Goal: Download file/media

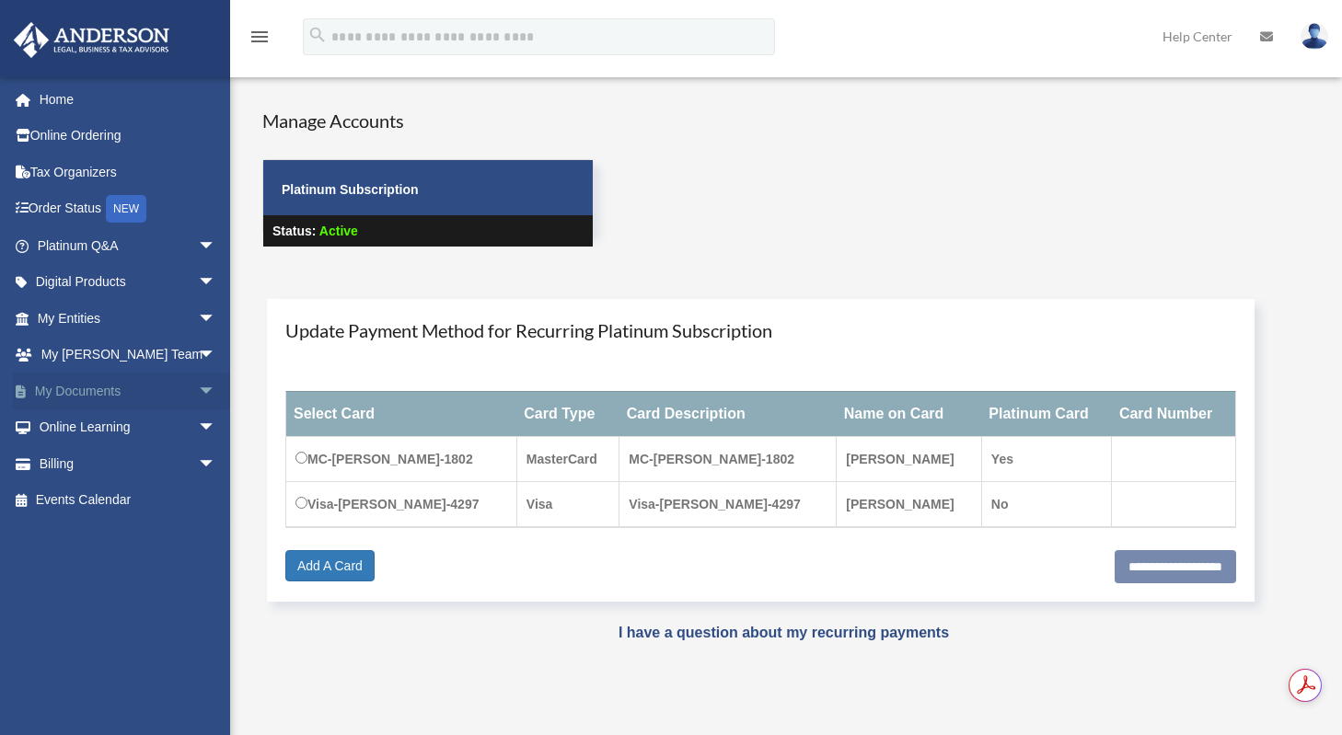
click at [198, 397] on span "arrow_drop_down" at bounding box center [216, 392] width 37 height 38
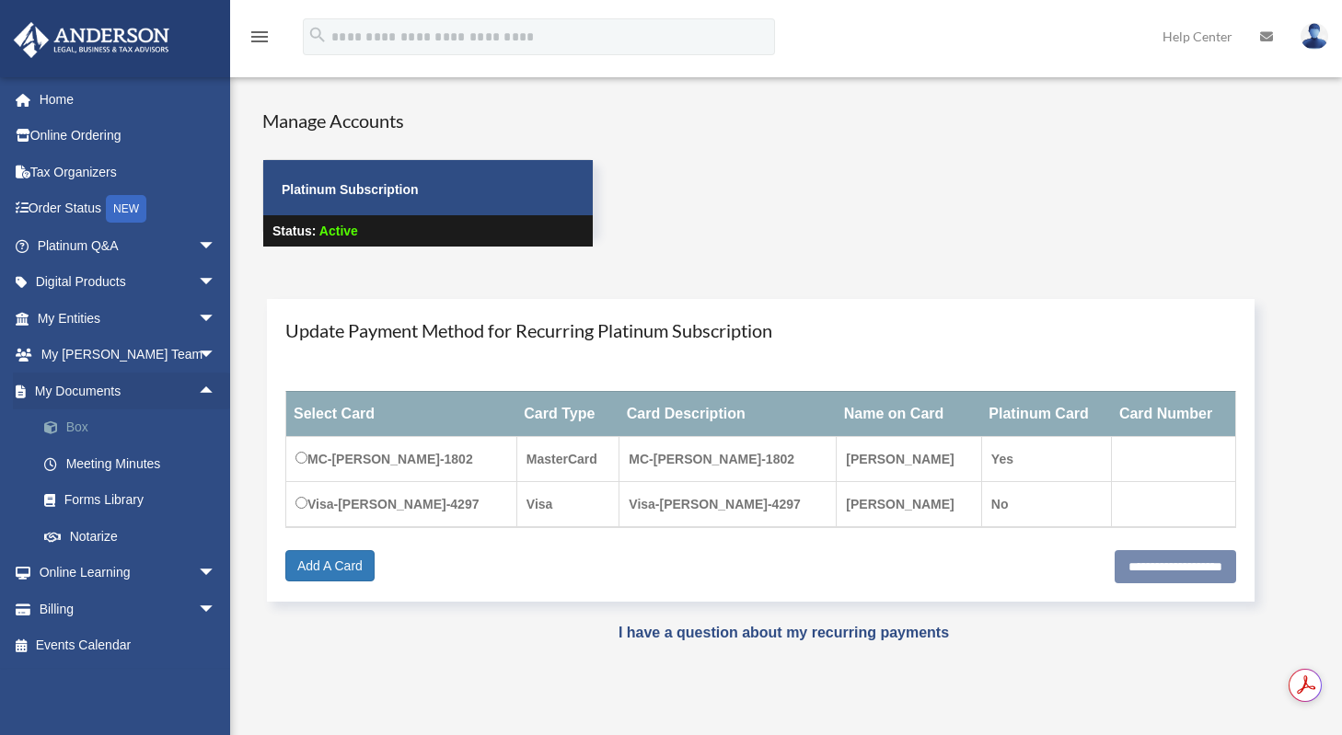
click at [75, 422] on link "Box" at bounding box center [135, 428] width 218 height 37
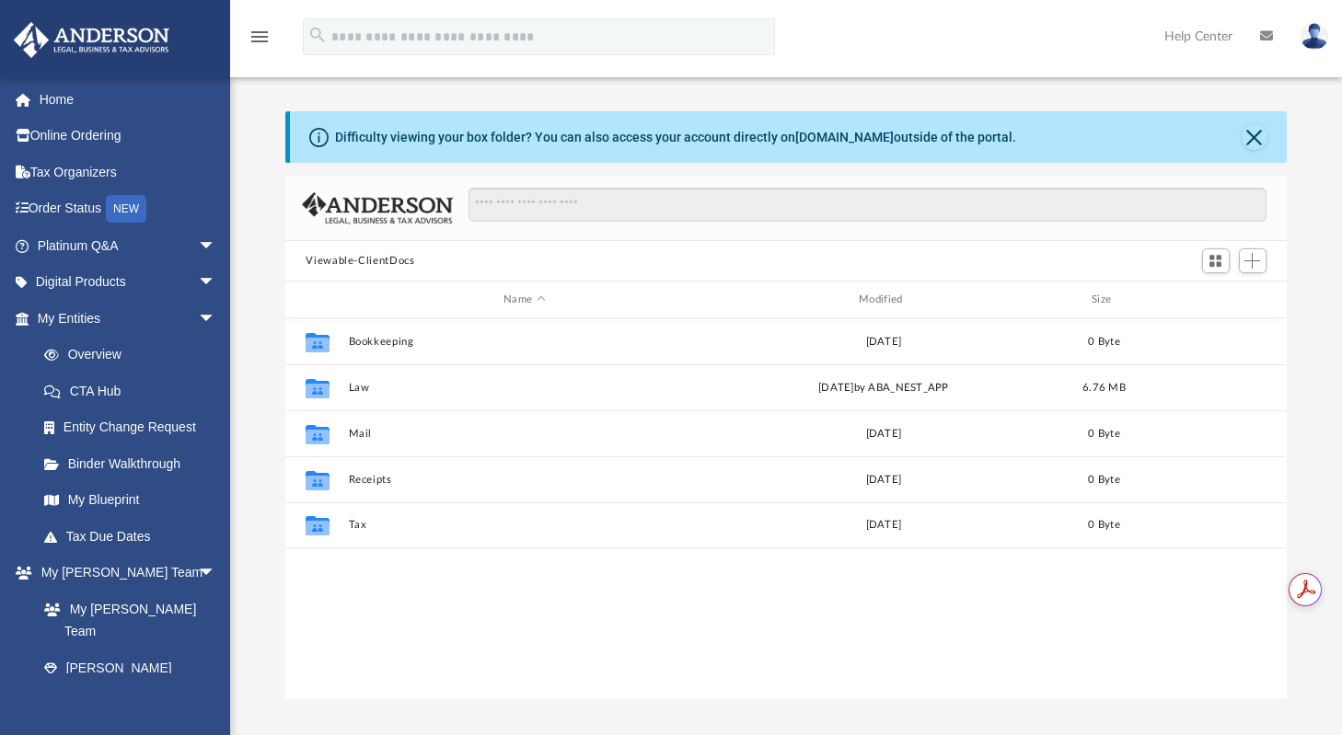
scroll to position [405, 987]
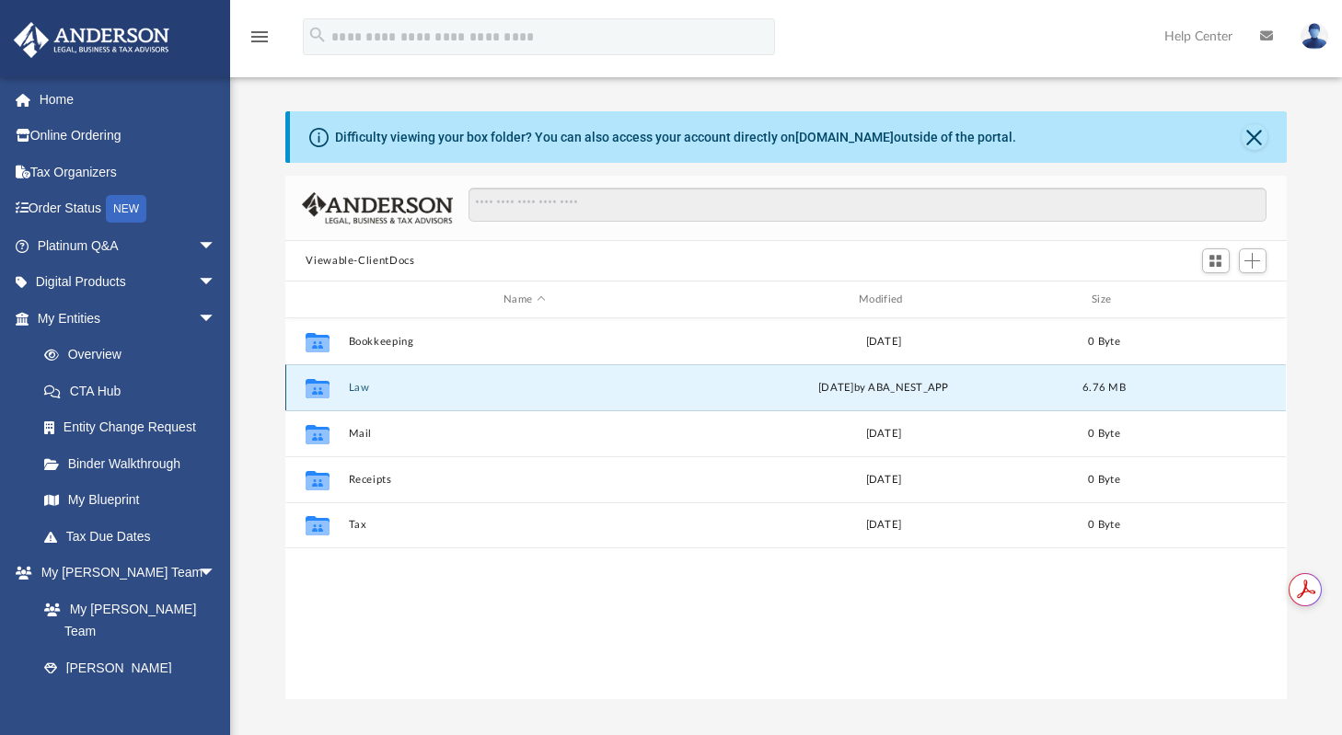
click at [352, 389] on button "Law" at bounding box center [525, 388] width 352 height 12
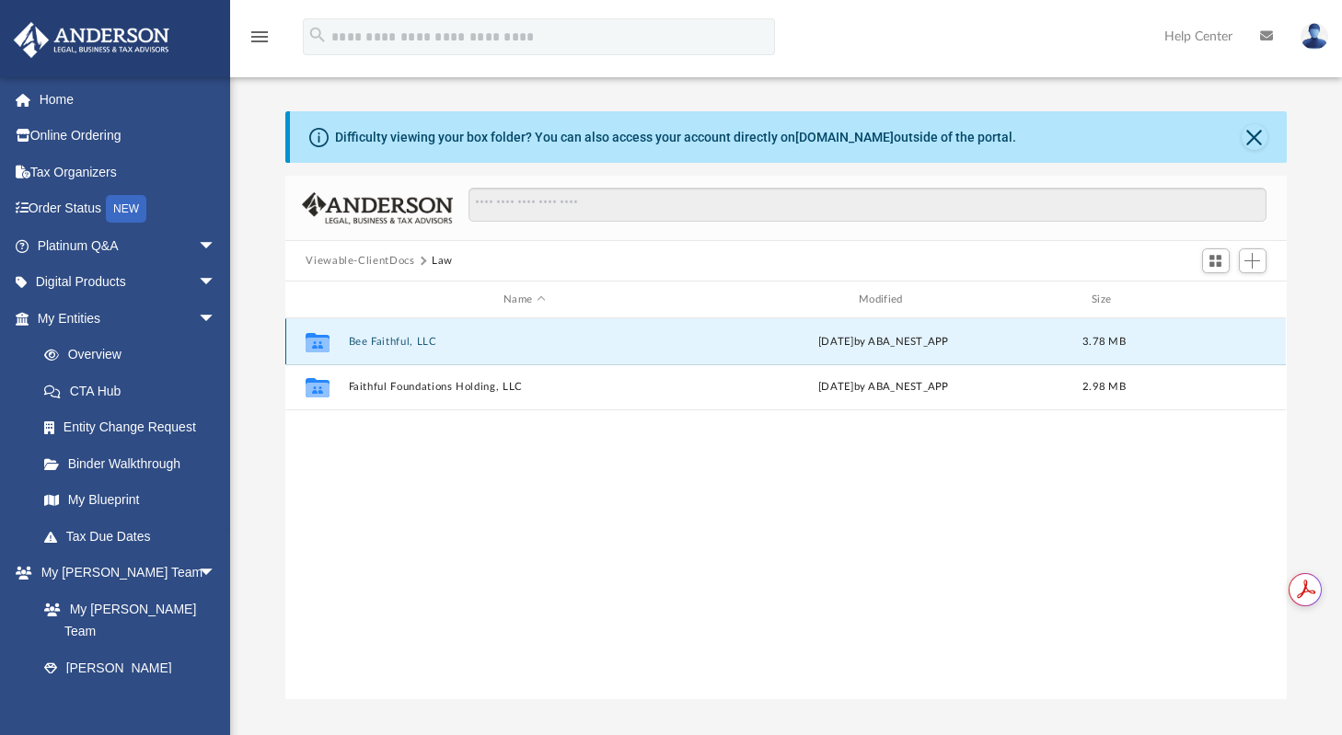
click at [377, 339] on button "Bee Faithful, LLC" at bounding box center [525, 342] width 352 height 12
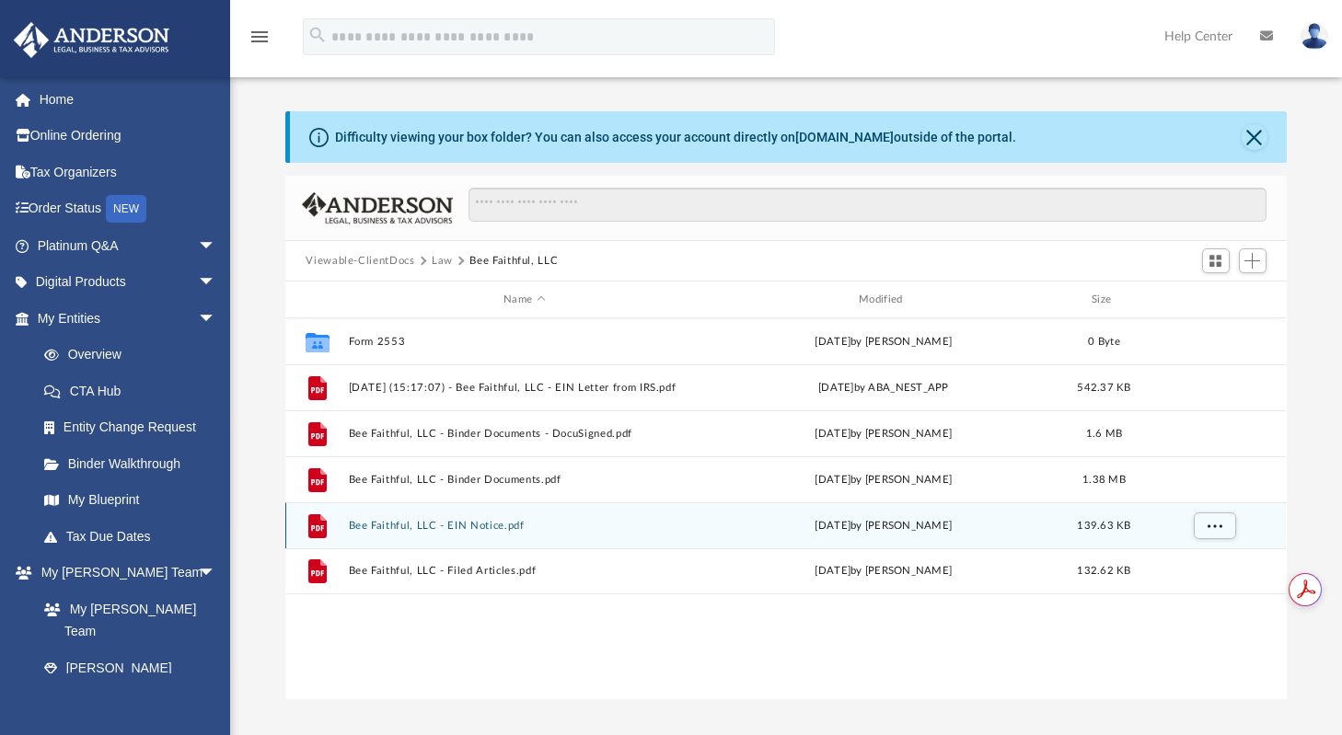
click at [431, 526] on button "Bee Faithful, LLC - EIN Notice.pdf" at bounding box center [525, 526] width 352 height 12
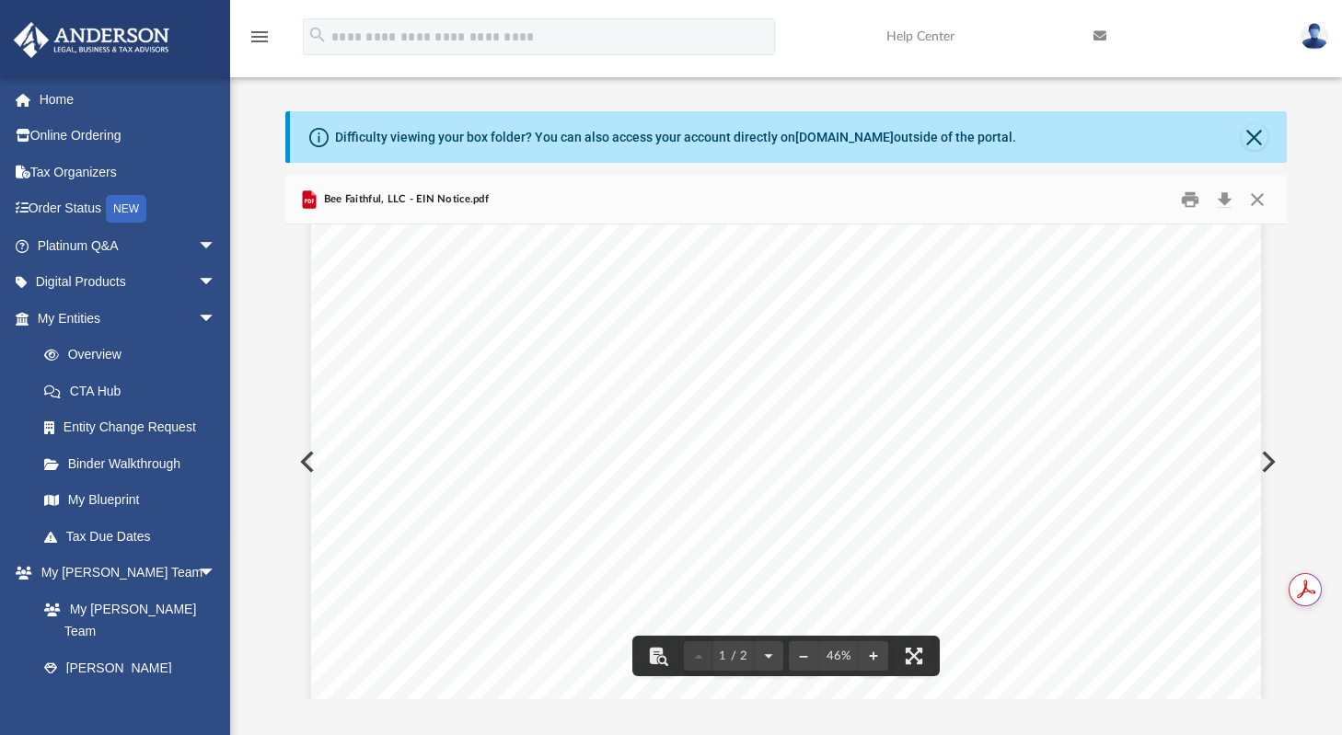
scroll to position [0, 0]
